Goal: Task Accomplishment & Management: Manage account settings

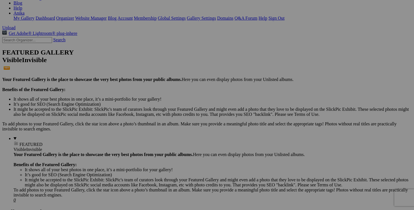
scroll to position [101, 0]
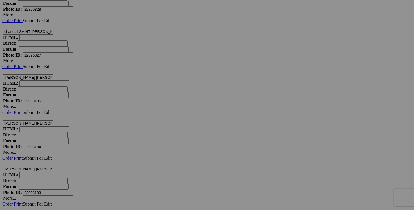
scroll to position [3525, 0]
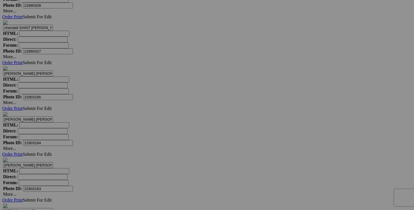
drag, startPoint x: 364, startPoint y: 100, endPoint x: 384, endPoint y: 100, distance: 20.0
drag, startPoint x: 365, startPoint y: 99, endPoint x: 382, endPoint y: 99, distance: 17.8
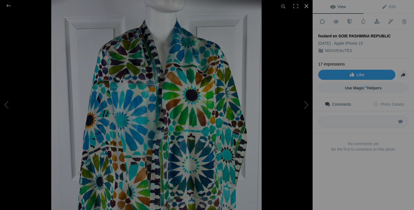
click at [307, 7] on div at bounding box center [306, 6] width 12 height 12
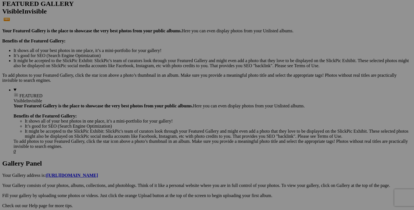
scroll to position [143, 0]
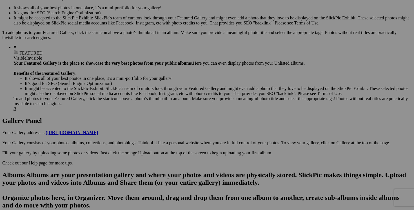
scroll to position [167, 0]
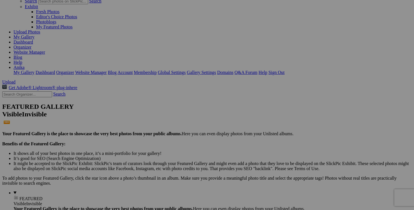
scroll to position [0, 0]
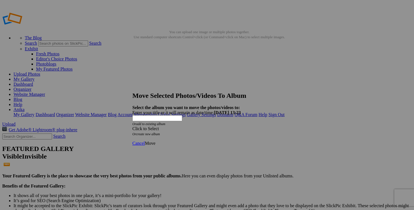
click at [239, 126] on div "Click to Select" at bounding box center [206, 128] width 149 height 5
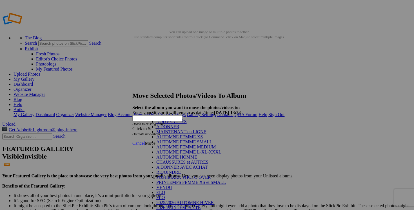
scroll to position [74, 0]
click at [170, 185] on link "VENDU" at bounding box center [164, 187] width 16 height 5
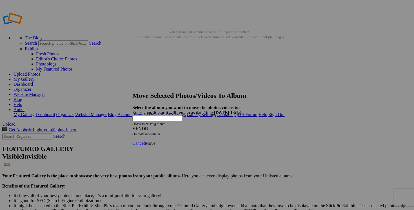
click at [155, 141] on span "Move" at bounding box center [150, 143] width 10 height 5
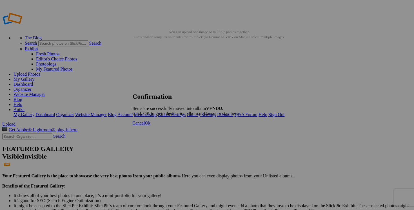
click at [145, 126] on span "Cancel" at bounding box center [138, 123] width 12 height 5
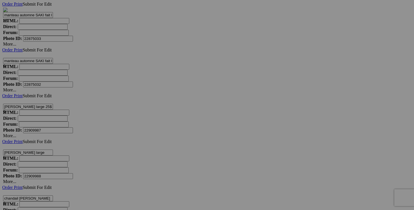
scroll to position [1886, 0]
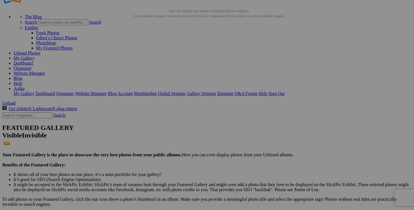
scroll to position [0, 0]
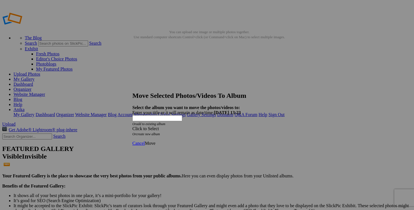
click at [132, 126] on span at bounding box center [132, 128] width 0 height 5
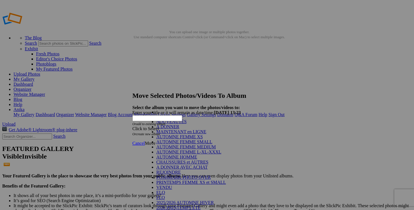
scroll to position [88, 0]
click at [172, 185] on link "VENDU" at bounding box center [164, 187] width 16 height 5
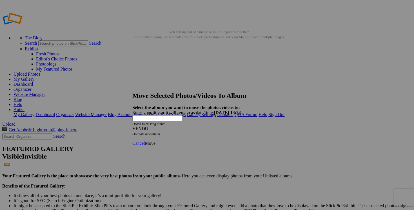
click at [155, 141] on span "Move" at bounding box center [150, 143] width 10 height 5
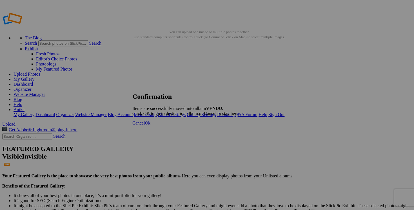
click at [145, 126] on link "Cancel" at bounding box center [138, 123] width 12 height 5
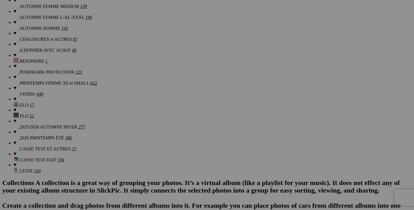
scroll to position [525, 0]
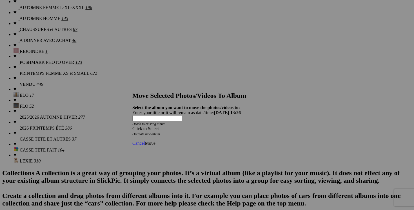
click at [241, 126] on div "Click to Select" at bounding box center [206, 128] width 149 height 5
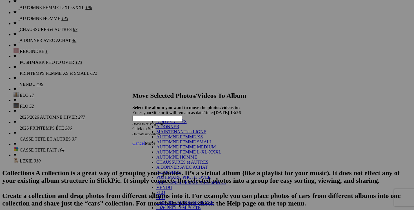
scroll to position [74, 0]
click at [169, 185] on link "VENDU" at bounding box center [164, 187] width 16 height 5
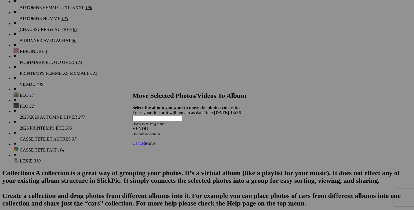
click at [155, 141] on span "Move" at bounding box center [150, 143] width 10 height 5
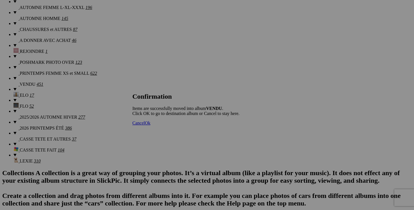
click at [145, 126] on span "Cancel" at bounding box center [138, 123] width 12 height 5
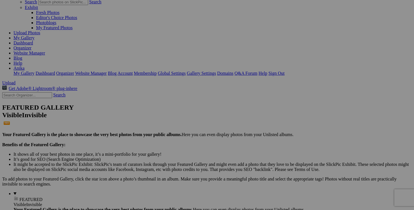
scroll to position [63, 0]
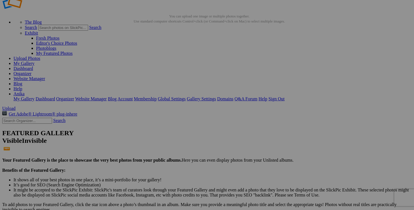
scroll to position [40, 0]
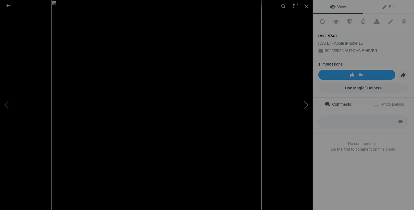
click at [304, 102] on button at bounding box center [291, 105] width 42 height 76
click at [305, 104] on button at bounding box center [291, 105] width 42 height 76
click at [308, 7] on div at bounding box center [306, 6] width 12 height 12
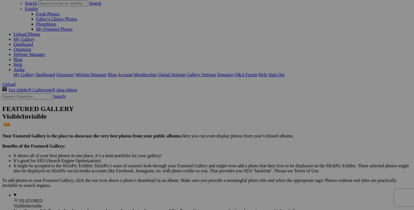
click at [170, 145] on span "Yes" at bounding box center [166, 147] width 6 height 5
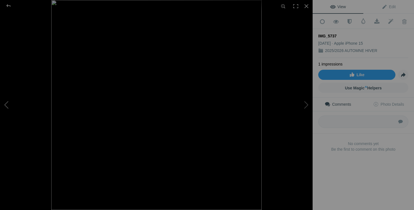
click at [15, 103] on button at bounding box center [21, 105] width 42 height 76
click at [306, 6] on div at bounding box center [306, 6] width 12 height 12
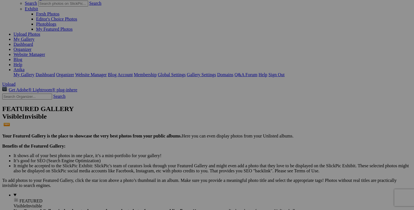
drag, startPoint x: 219, startPoint y: 151, endPoint x: 187, endPoint y: 150, distance: 31.8
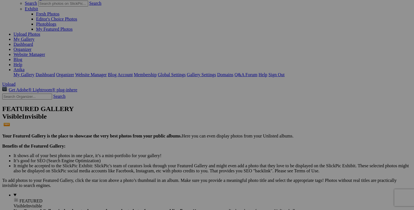
drag, startPoint x: 205, startPoint y: 150, endPoint x: 170, endPoint y: 150, distance: 34.7
type input "chandail RALPH LAUREN medium 45$(comme neuf, 100% cotton)"
drag, startPoint x: 168, startPoint y: 151, endPoint x: 127, endPoint y: 150, distance: 41.1
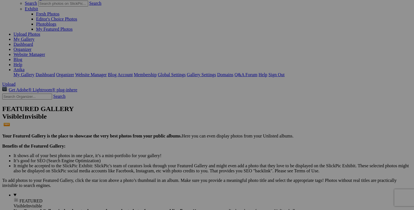
paste input "chandail RALPH LAUREN medium"
type input "chandail RALPH LAUREN medium"
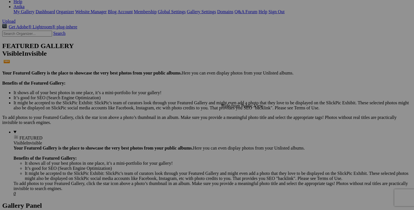
scroll to position [79, 0]
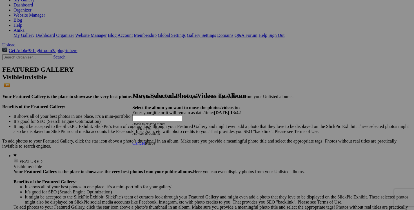
click at [132, 126] on span at bounding box center [132, 128] width 0 height 5
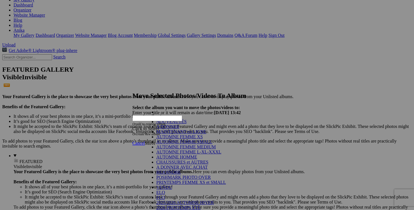
click at [169, 124] on link "NOUVEAUTÉS" at bounding box center [171, 121] width 30 height 5
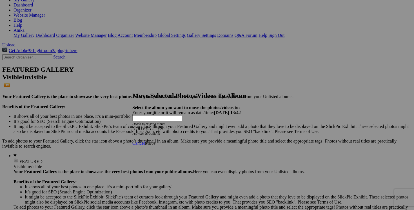
click at [155, 141] on link "Move" at bounding box center [150, 143] width 10 height 5
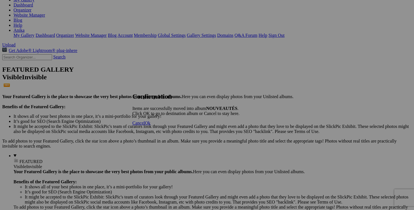
click at [145, 126] on span "Cancel" at bounding box center [138, 123] width 12 height 5
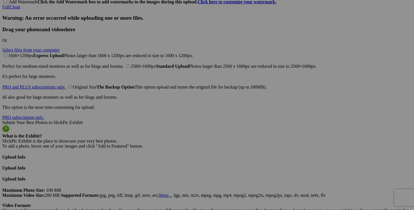
scroll to position [1345, 0]
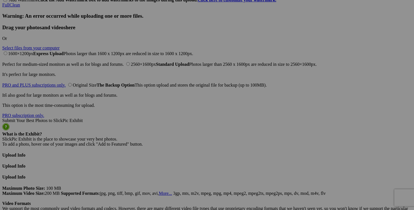
drag, startPoint x: 118, startPoint y: 204, endPoint x: 82, endPoint y: 203, distance: 36.1
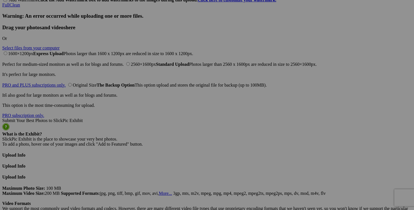
scroll to position [0, 0]
drag, startPoint x: 106, startPoint y: 205, endPoint x: 77, endPoint y: 204, distance: 28.5
type input "chandail UNIQLO medium 30$(comme neuf, 100% laine)"
drag, startPoint x: 372, startPoint y: 133, endPoint x: 316, endPoint y: 131, distance: 56.1
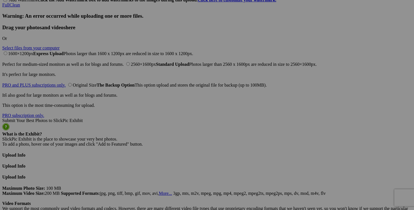
paste input "chandail UNIQLO medium"
type input "chandail UNIQLO medium"
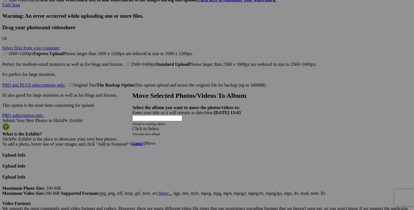
click at [132, 126] on span at bounding box center [132, 128] width 0 height 5
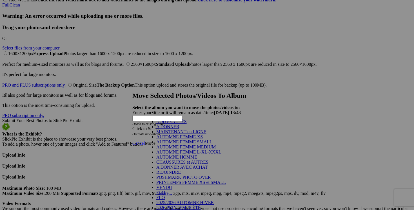
click at [187, 124] on link "NOUVEAUTÉS" at bounding box center [171, 121] width 30 height 5
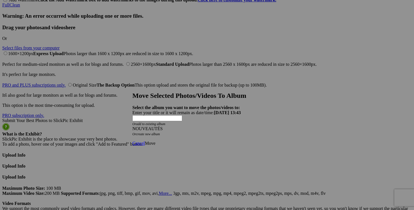
click at [155, 141] on span "Move" at bounding box center [150, 143] width 10 height 5
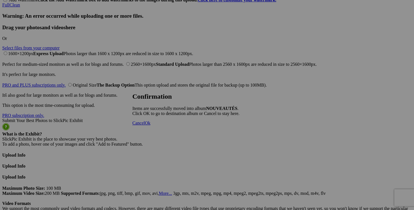
click at [145, 126] on span "Cancel" at bounding box center [138, 123] width 12 height 5
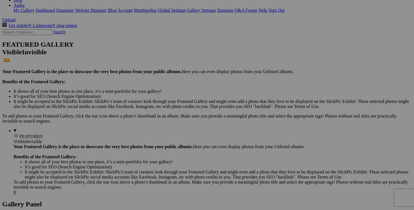
scroll to position [123, 0]
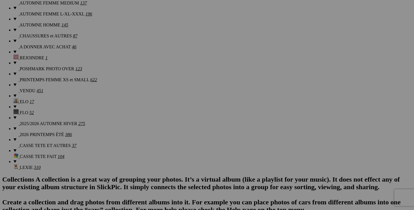
scroll to position [541, 0]
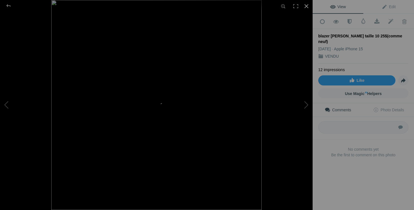
click at [307, 6] on div at bounding box center [306, 6] width 12 height 12
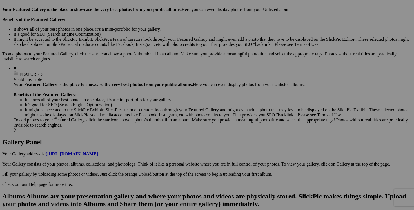
scroll to position [155, 0]
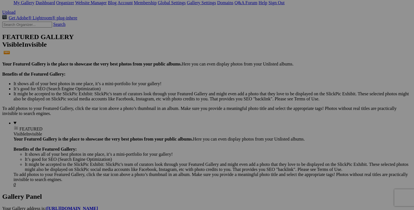
scroll to position [114, 0]
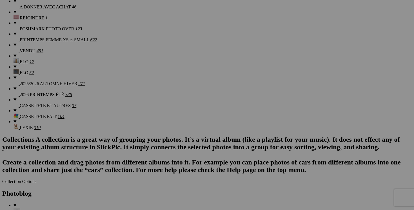
scroll to position [579, 0]
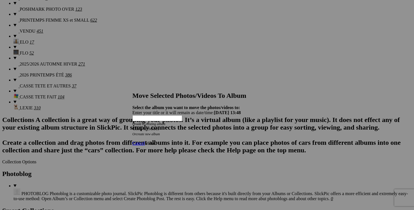
click at [132, 126] on span at bounding box center [132, 128] width 0 height 5
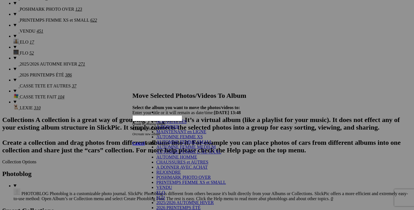
click at [187, 124] on link "NOUVEAUTÉS" at bounding box center [171, 121] width 30 height 5
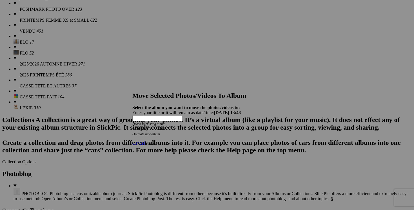
click at [155, 141] on span "Move" at bounding box center [150, 143] width 10 height 5
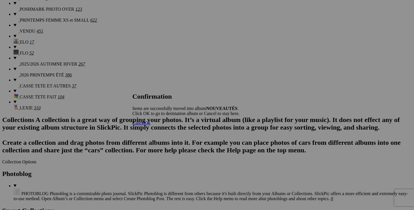
click at [145, 126] on span "Cancel" at bounding box center [138, 123] width 12 height 5
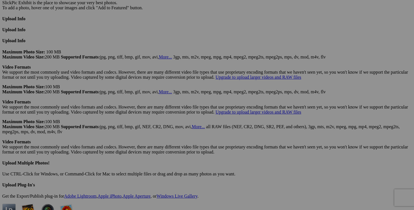
scroll to position [1485, 0]
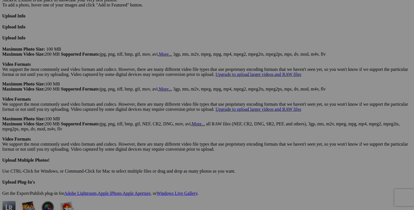
drag, startPoint x: 316, startPoint y: 137, endPoint x: 279, endPoint y: 135, distance: 37.8
drag, startPoint x: 303, startPoint y: 136, endPoint x: 282, endPoint y: 136, distance: 20.6
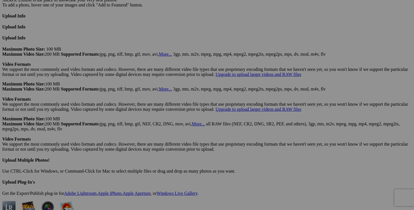
type input "chandail medium 20$(comme neuf)"
drag, startPoint x: 371, startPoint y: 137, endPoint x: 316, endPoint y: 132, distance: 54.9
paste input "chandail medium"
type input "chandail medium"
